Goal: Download file/media

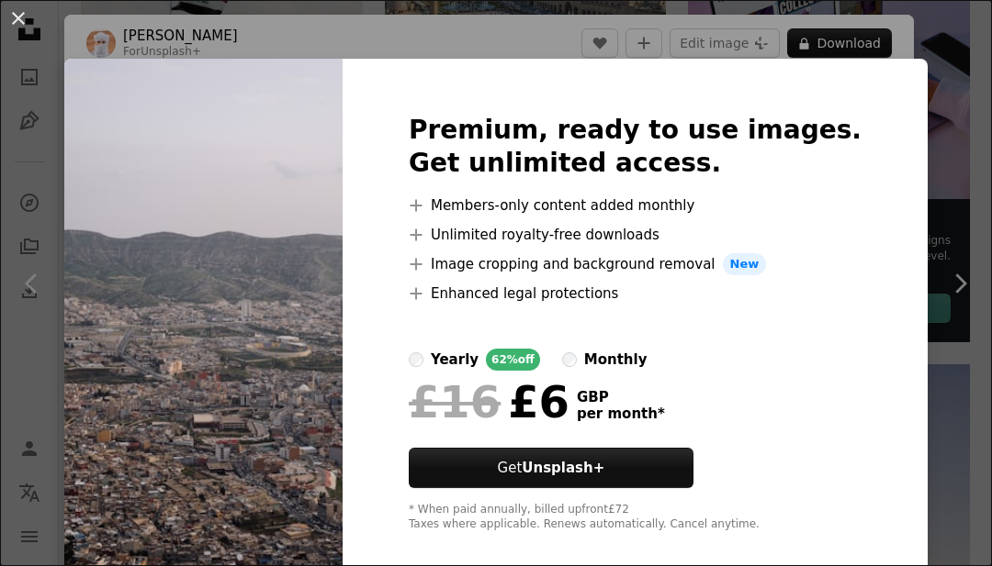
scroll to position [541, 0]
click at [984, 236] on div "An X shape Premium, ready to use images. Get unlimited access. A plus sign Memb…" at bounding box center [496, 283] width 992 height 566
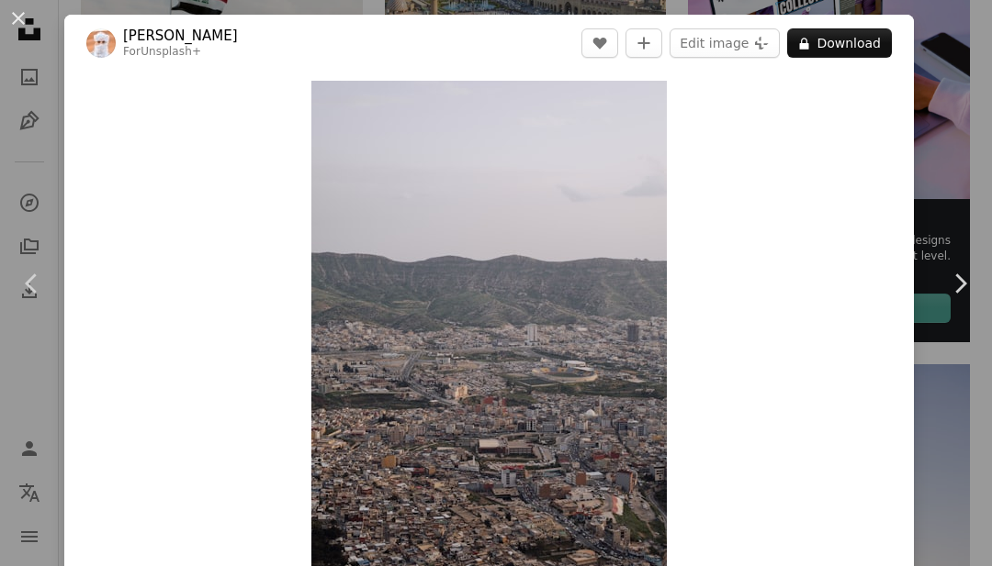
click at [958, 298] on icon "Chevron right" at bounding box center [959, 283] width 29 height 29
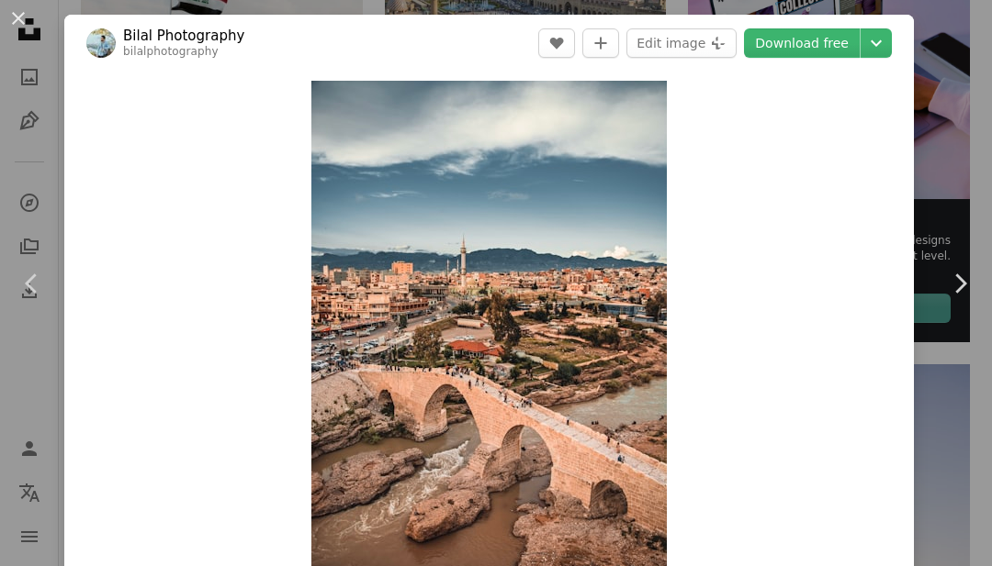
click at [952, 298] on icon "Chevron right" at bounding box center [959, 283] width 29 height 29
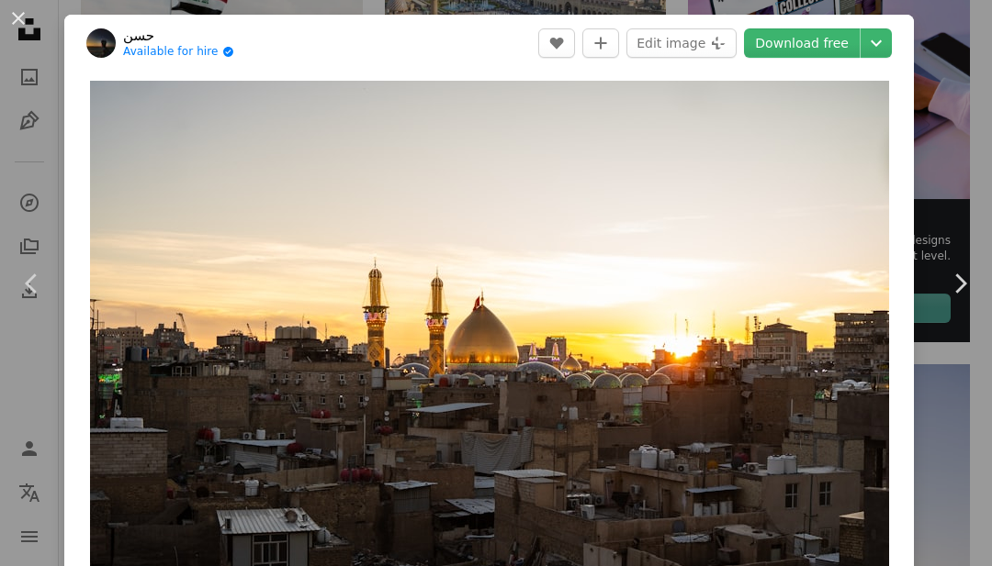
click at [951, 337] on link "Chevron right" at bounding box center [959, 284] width 64 height 176
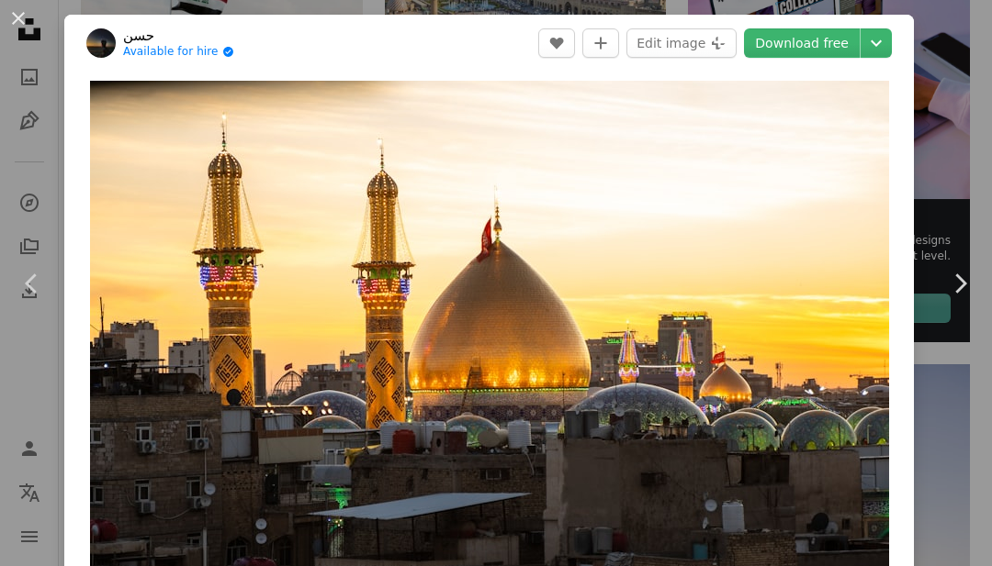
click at [955, 298] on icon "Chevron right" at bounding box center [959, 283] width 29 height 29
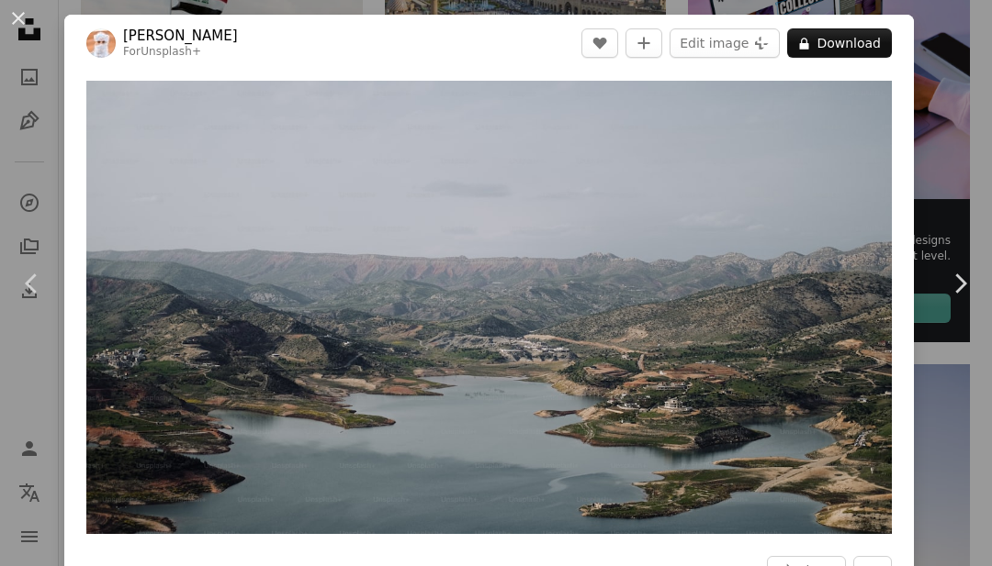
click at [954, 298] on icon "Chevron right" at bounding box center [959, 283] width 29 height 29
